Goal: Communication & Community: Answer question/provide support

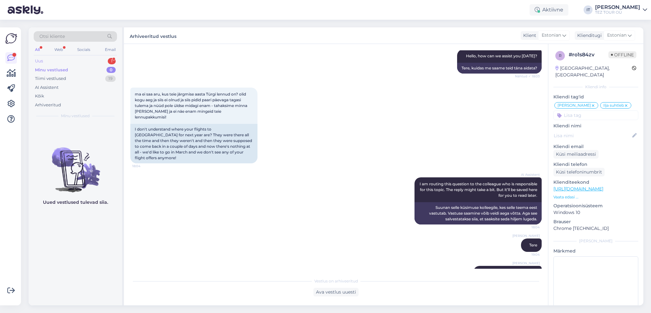
click at [89, 64] on div "Uus 1" at bounding box center [75, 61] width 83 height 9
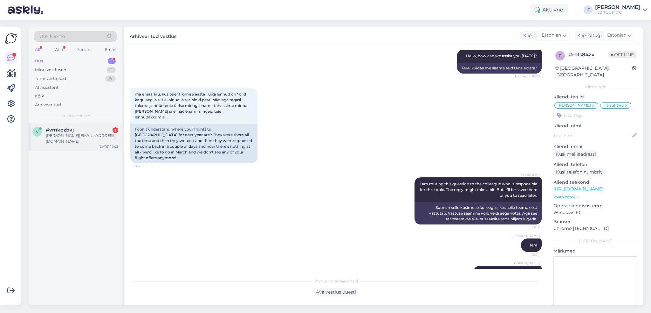
click at [93, 125] on div "v #vmkqzbkj 1 [PERSON_NAME][EMAIL_ADDRESS][DOMAIN_NAME] [DATE] 17:03" at bounding box center [75, 136] width 93 height 29
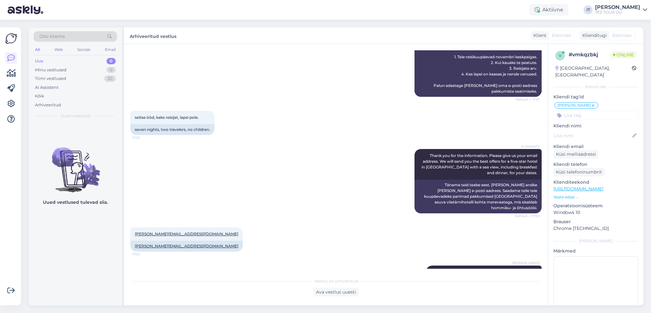
scroll to position [192, 0]
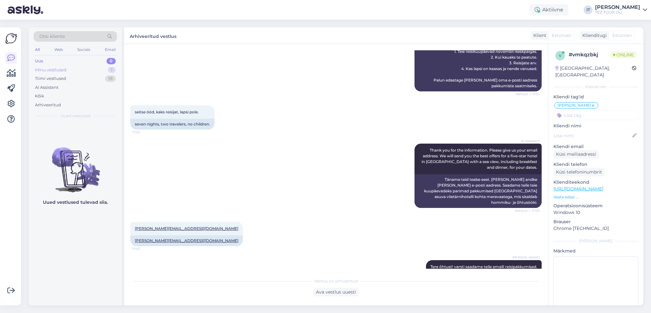
click at [83, 68] on div "Minu vestlused 1" at bounding box center [75, 69] width 83 height 9
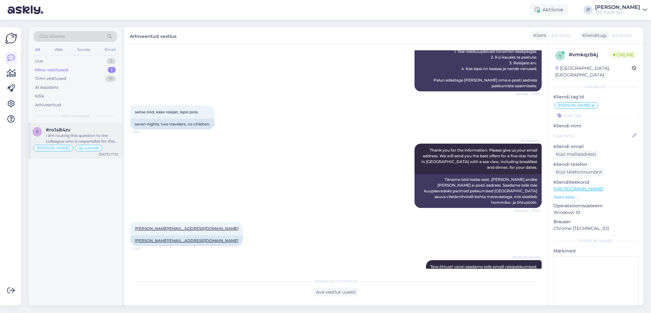
click at [91, 128] on div "#ro1s84zv" at bounding box center [82, 130] width 72 height 6
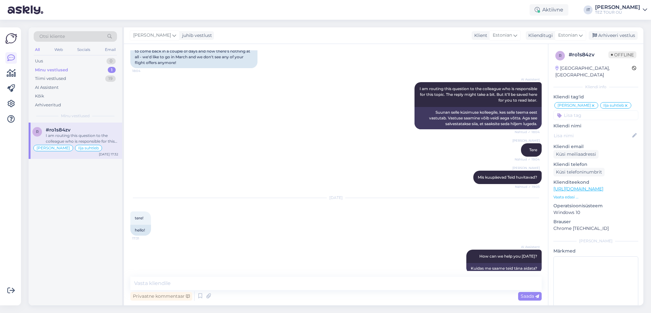
scroll to position [673, 0]
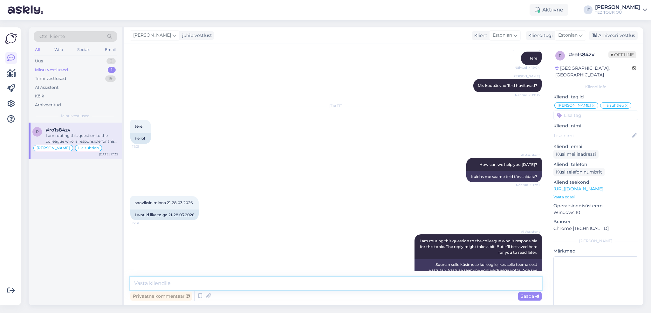
click at [292, 284] on textarea at bounding box center [335, 282] width 411 height 13
type textarea "[PERSON_NAME] kuupäevadel pole [PERSON_NAME]"
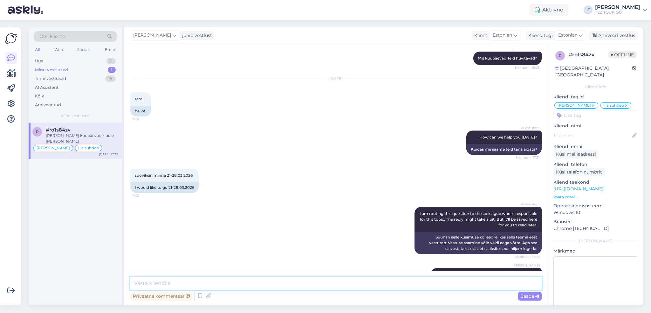
type textarea "M"
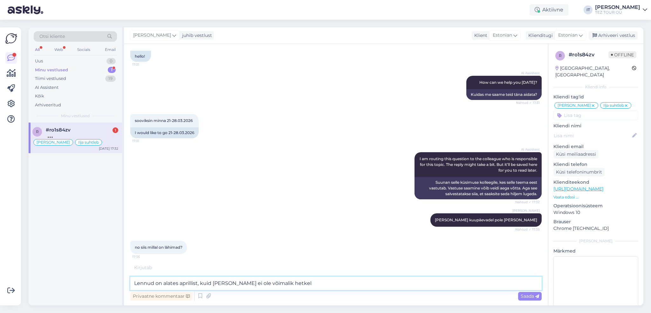
scroll to position [782, 0]
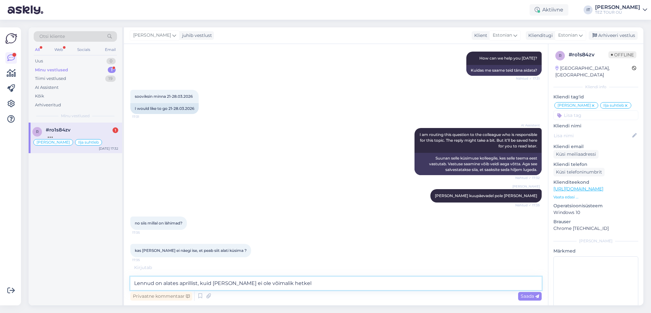
click at [315, 287] on textarea "Lennud on alates aprillist, kuid [PERSON_NAME] ei ole võimalik hetkel" at bounding box center [335, 282] width 411 height 13
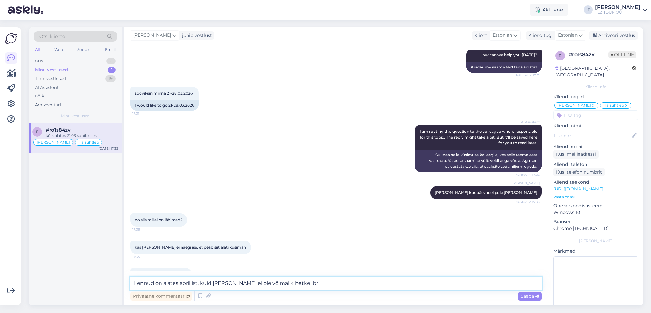
scroll to position [815, 0]
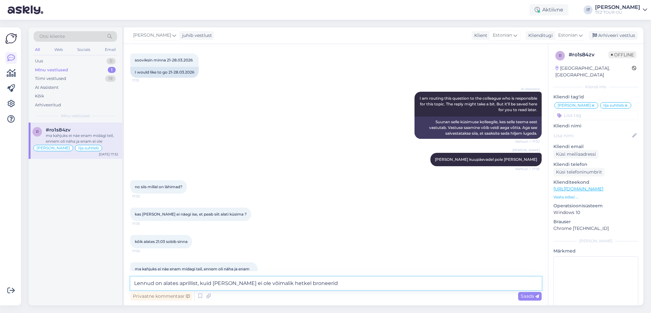
type textarea "Lennud on alates aprillist, kuid [PERSON_NAME] ei ole võimalik hetkel broneerida"
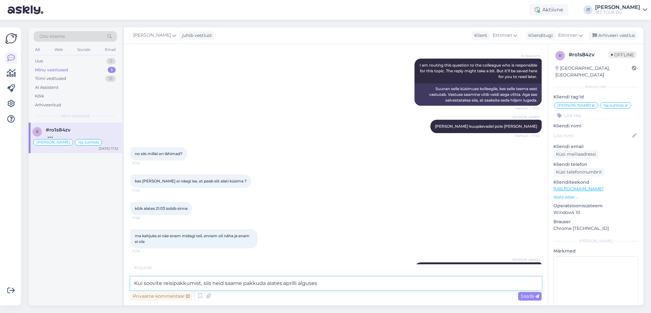
type textarea "Kui soovite reisipakkumist, siis neid saame pakkuda alates aprilli algusest"
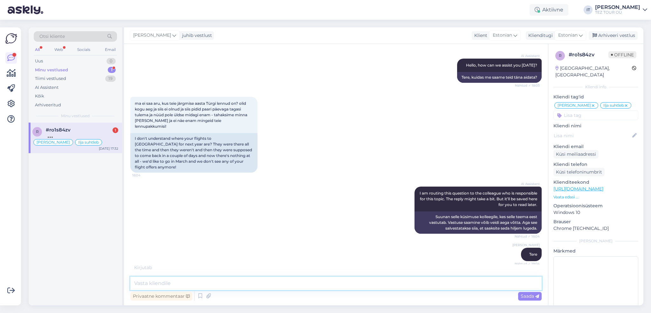
scroll to position [936, 0]
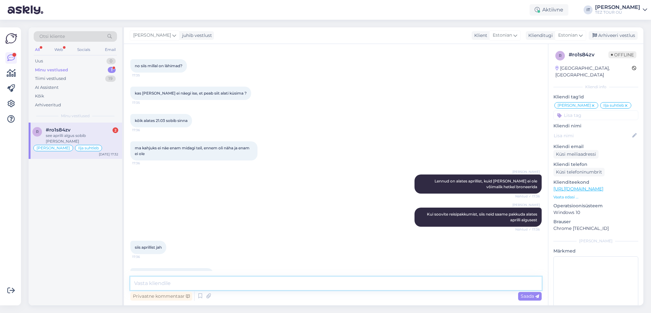
click at [227, 282] on textarea at bounding box center [335, 282] width 411 height 13
type textarea "Palju reisijaid kokku tuleb? Ning saatke ka enda e-posti aadress, saadan pakkum…"
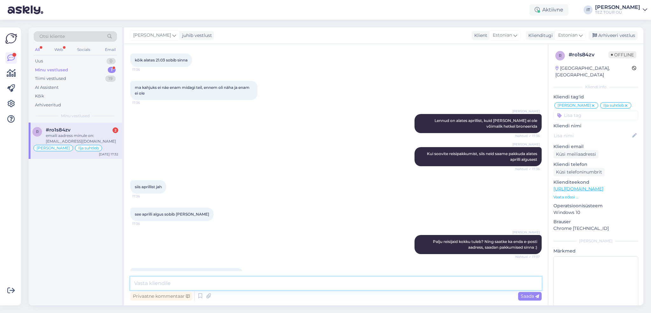
scroll to position [1024, 0]
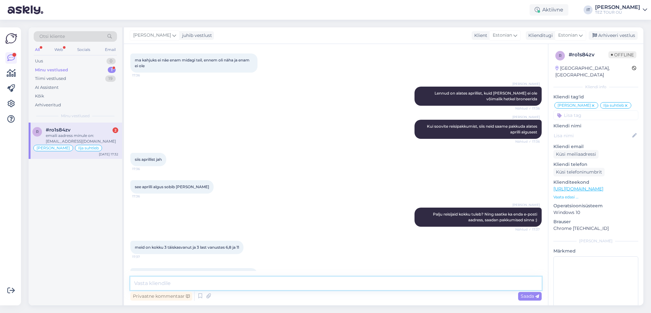
click at [248, 278] on textarea at bounding box center [335, 282] width 411 height 13
type textarea "Saadan pakkumised tunni jooksul."
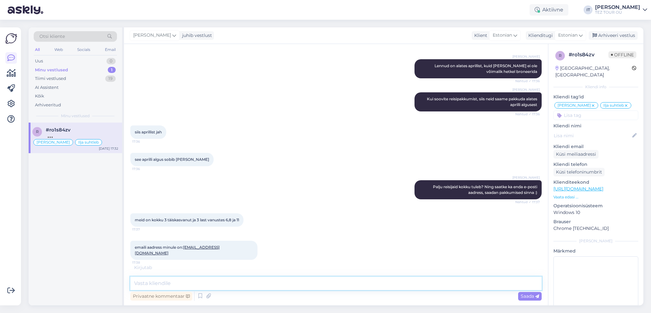
scroll to position [1078, 0]
